Goal: Task Accomplishment & Management: Manage account settings

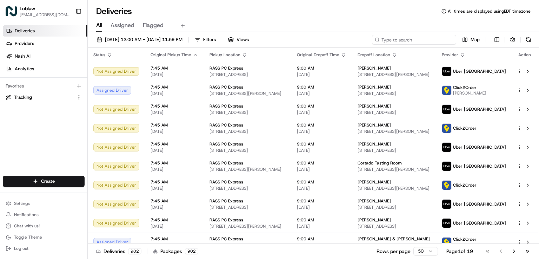
click at [416, 39] on input at bounding box center [414, 40] width 84 height 10
paste input "531900012697566"
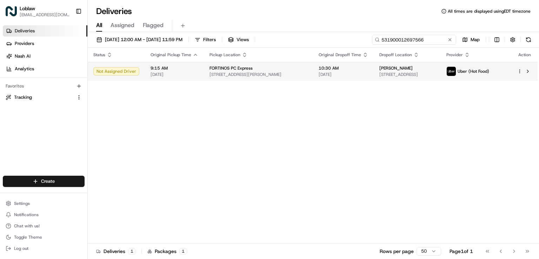
type input "531900012697566"
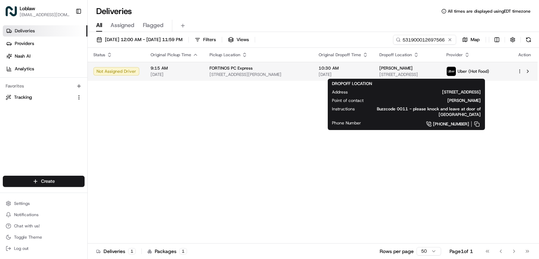
click at [406, 72] on span "[STREET_ADDRESS]" at bounding box center [407, 75] width 55 height 6
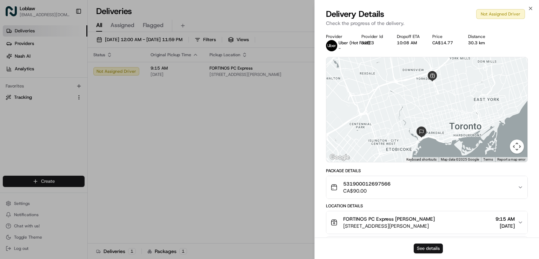
click at [428, 250] on button "See details" at bounding box center [428, 248] width 29 height 10
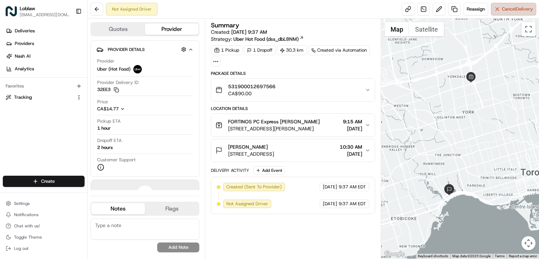
click at [508, 11] on span "Cancel Delivery" at bounding box center [517, 9] width 31 height 6
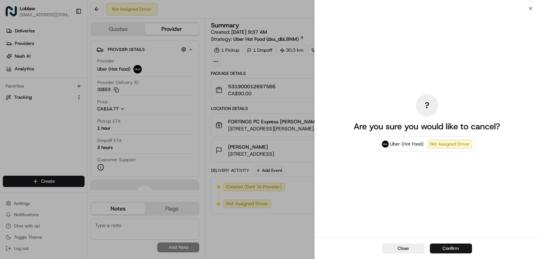
click at [452, 248] on button "Confirm" at bounding box center [451, 248] width 42 height 10
